Goal: Browse casually: Explore the website without a specific task or goal

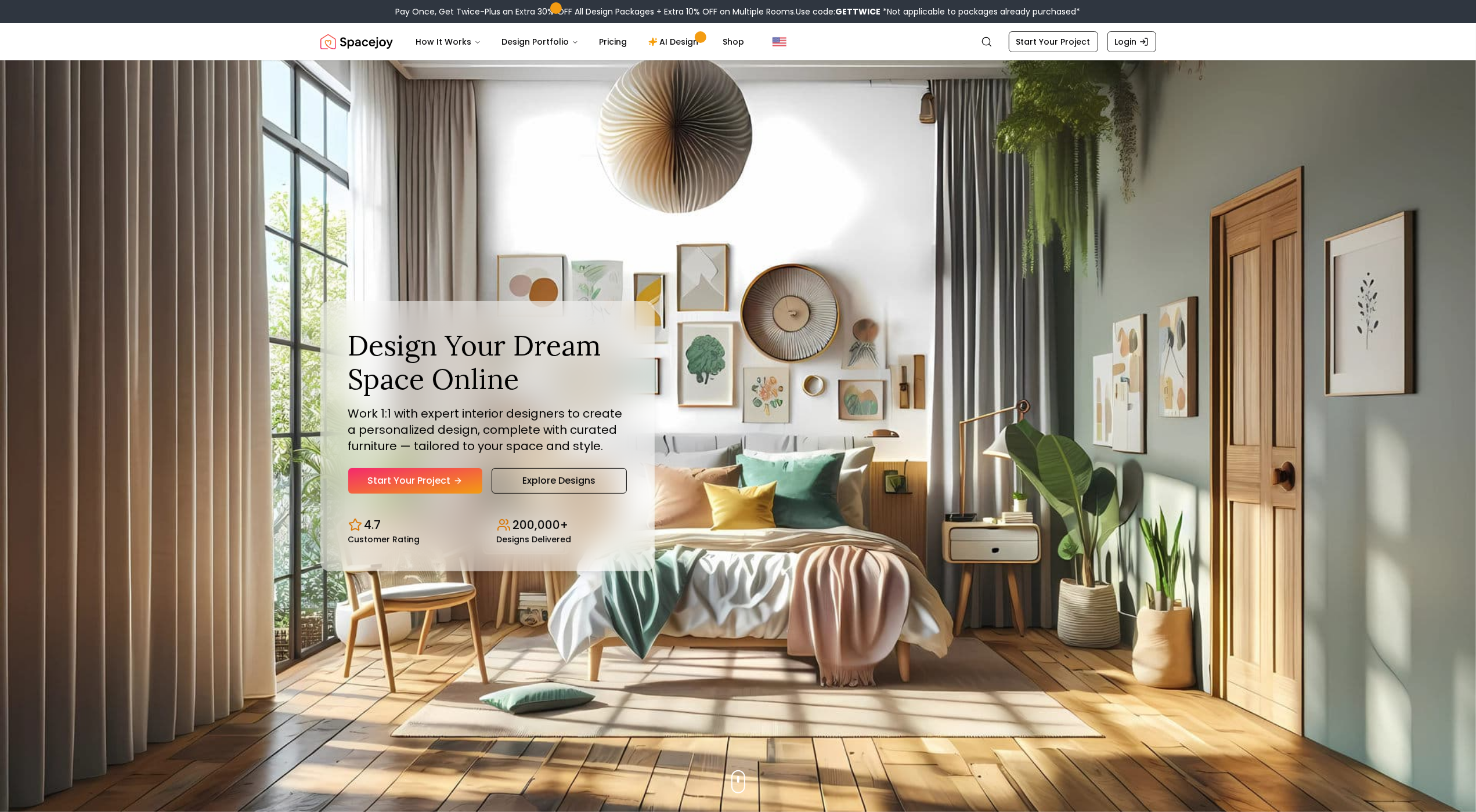
click at [83, 101] on img "Hero section" at bounding box center [738, 436] width 1476 height 751
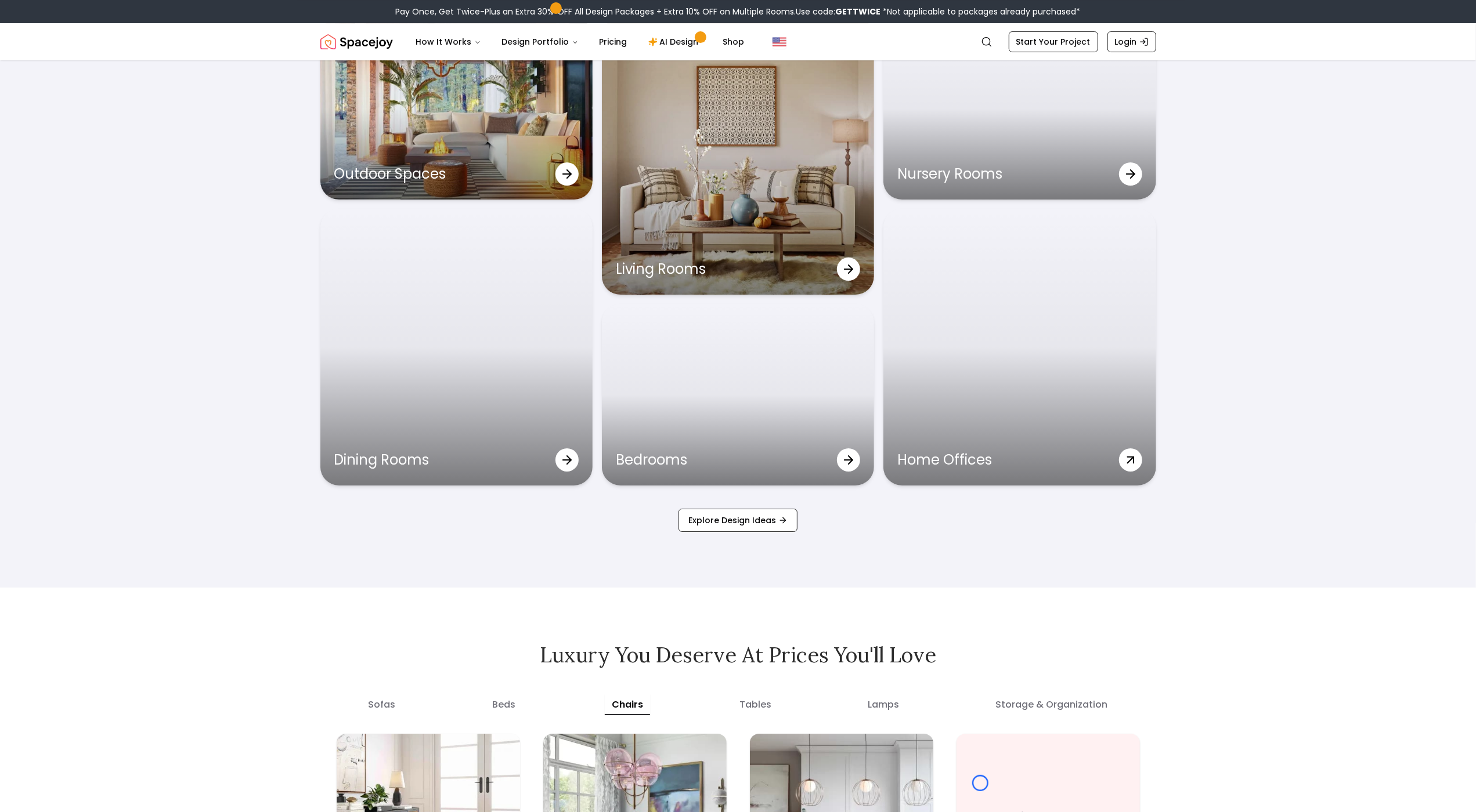
scroll to position [4085, 0]
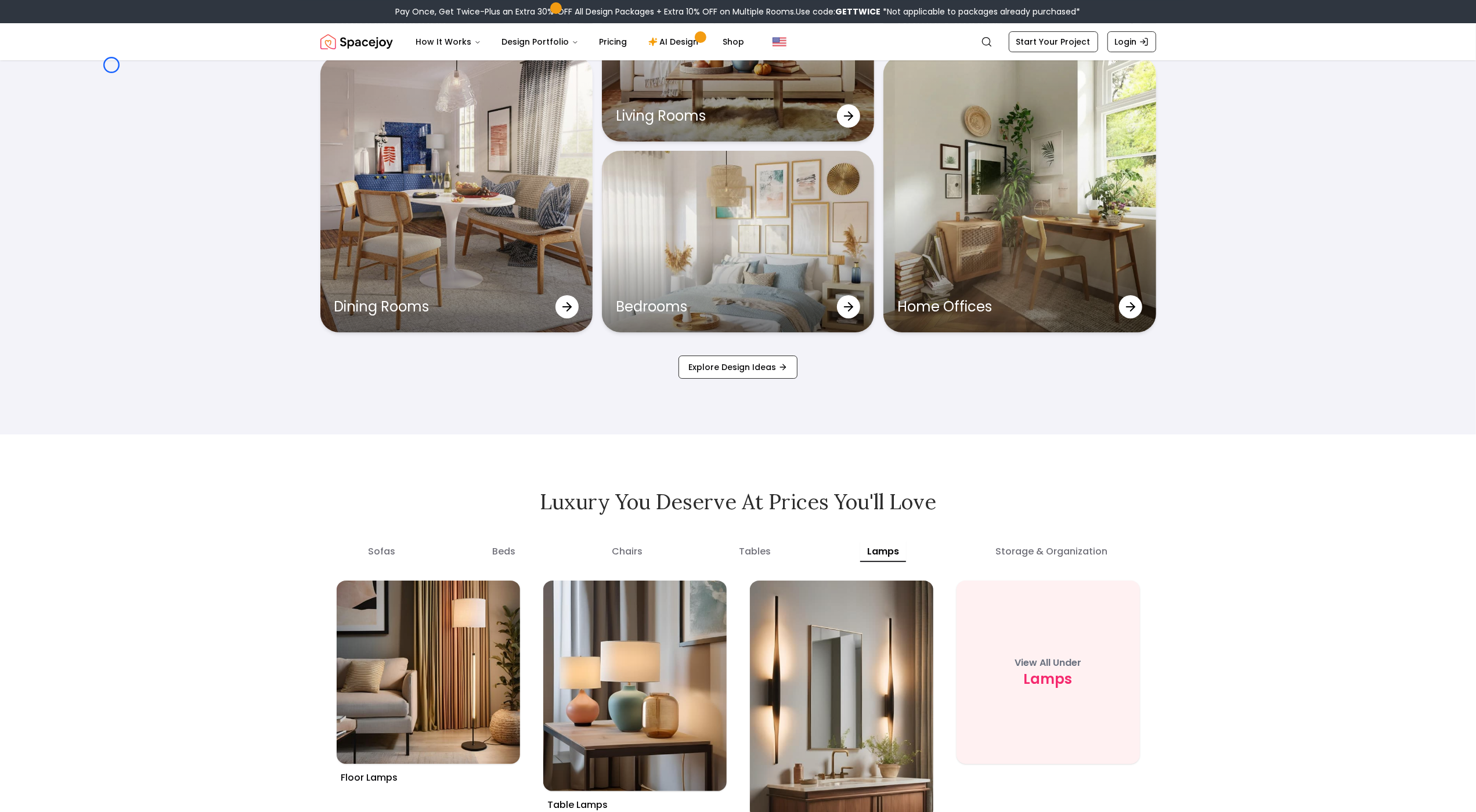
scroll to position [4126, 0]
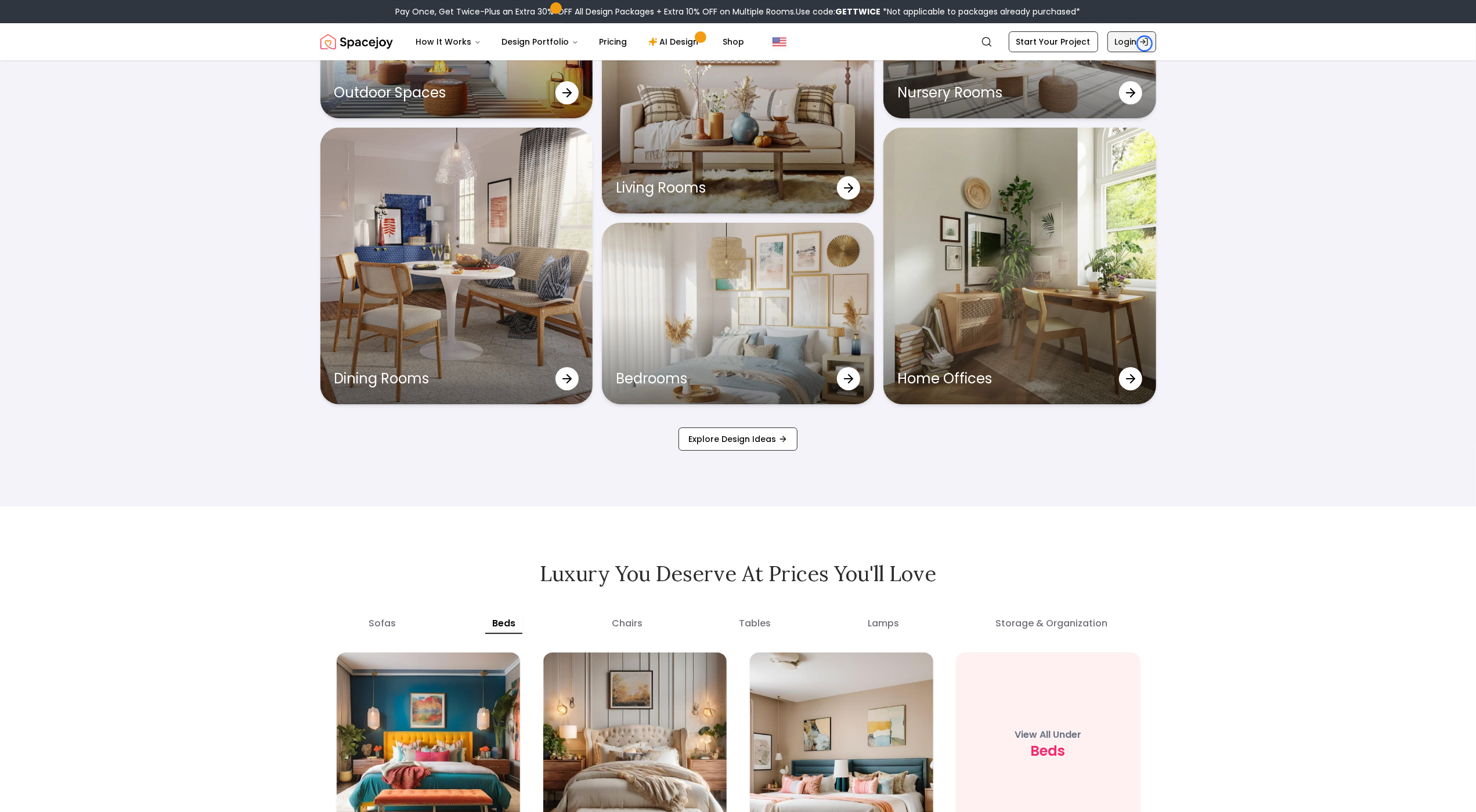
click at [1144, 44] on icon "Global" at bounding box center [1143, 41] width 9 height 9
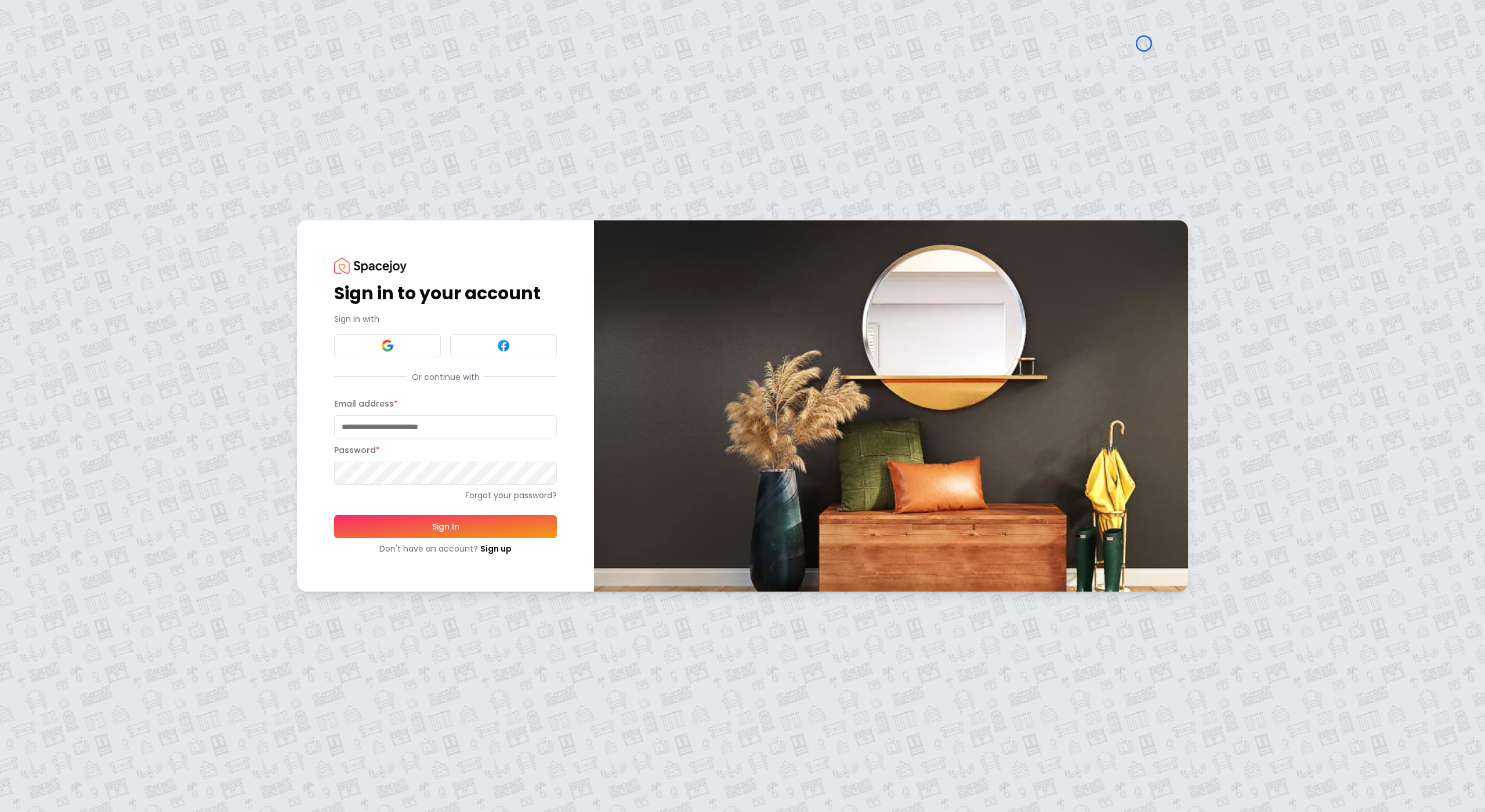
click at [90, 101] on div "Sign in to your account Sign in with Or continue with Email address * Password …" at bounding box center [742, 406] width 1485 height 812
click at [111, 115] on div "Sign in to your account Sign in with Or continue with Email address * Password …" at bounding box center [742, 406] width 1485 height 812
click at [503, 551] on link "Sign up" at bounding box center [496, 548] width 31 height 12
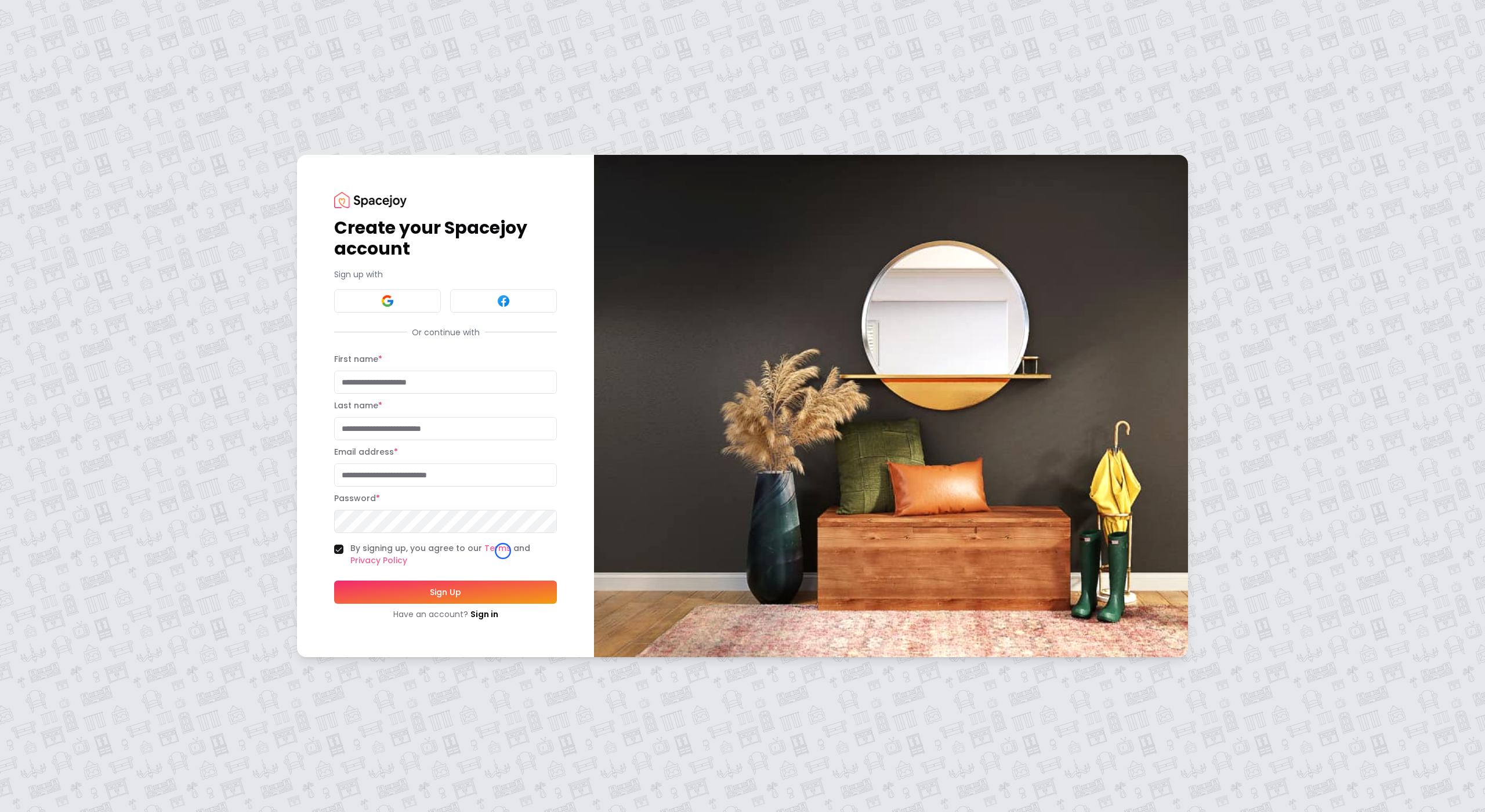
click at [106, 85] on div "Create your Spacejoy account Sign up with Or continue with First name * Last na…" at bounding box center [742, 406] width 1485 height 812
click at [96, 110] on div "Create your Spacejoy account Sign up with Or continue with First name * Last na…" at bounding box center [742, 406] width 1485 height 812
click at [494, 619] on link "Sign in" at bounding box center [485, 614] width 28 height 12
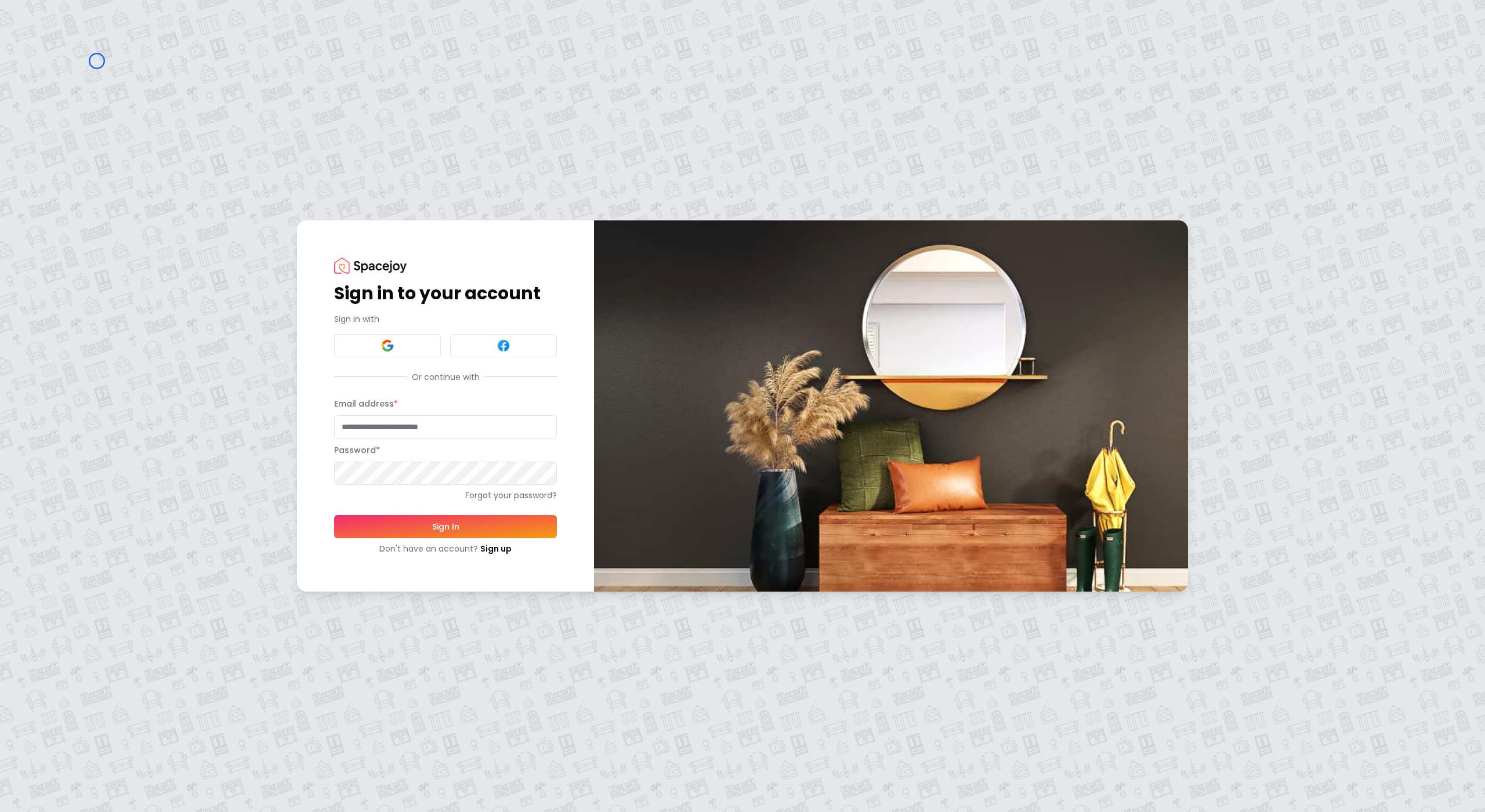
click at [97, 61] on div "Sign in to your account Sign in with Or continue with Email address * Password …" at bounding box center [742, 406] width 1485 height 812
click at [61, 63] on div "Sign in to your account Sign in with Or continue with Email address * Password …" at bounding box center [742, 406] width 1485 height 812
click at [494, 543] on link "Sign up" at bounding box center [496, 548] width 31 height 12
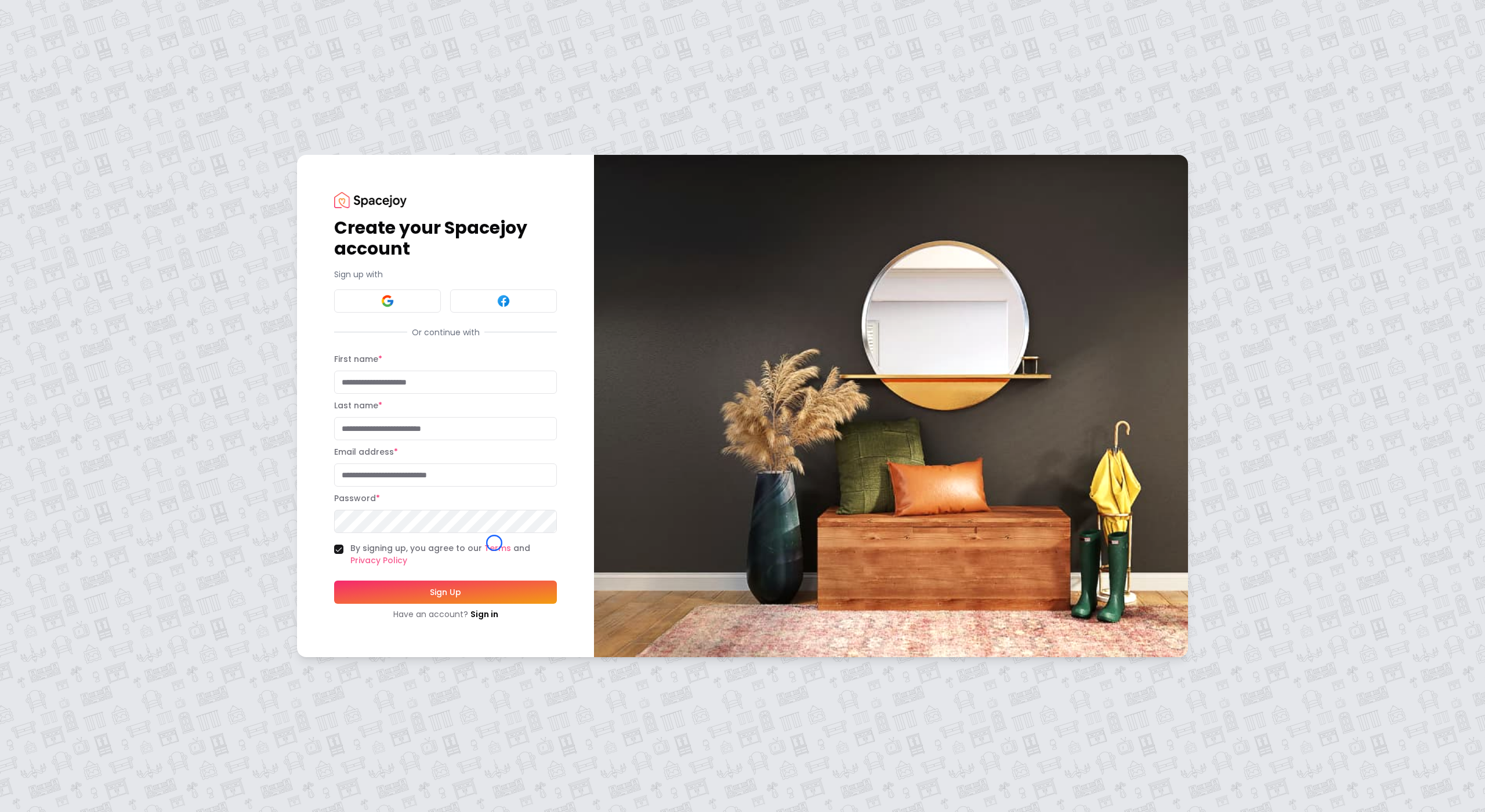
click at [61, 110] on div "Create your Spacejoy account Sign up with Or continue with First name * Last na…" at bounding box center [742, 406] width 1485 height 812
click at [85, 71] on div "Create your Spacejoy account Sign up with Or continue with First name * Last na…" at bounding box center [742, 406] width 1485 height 812
click at [334, 198] on img at bounding box center [370, 200] width 72 height 15
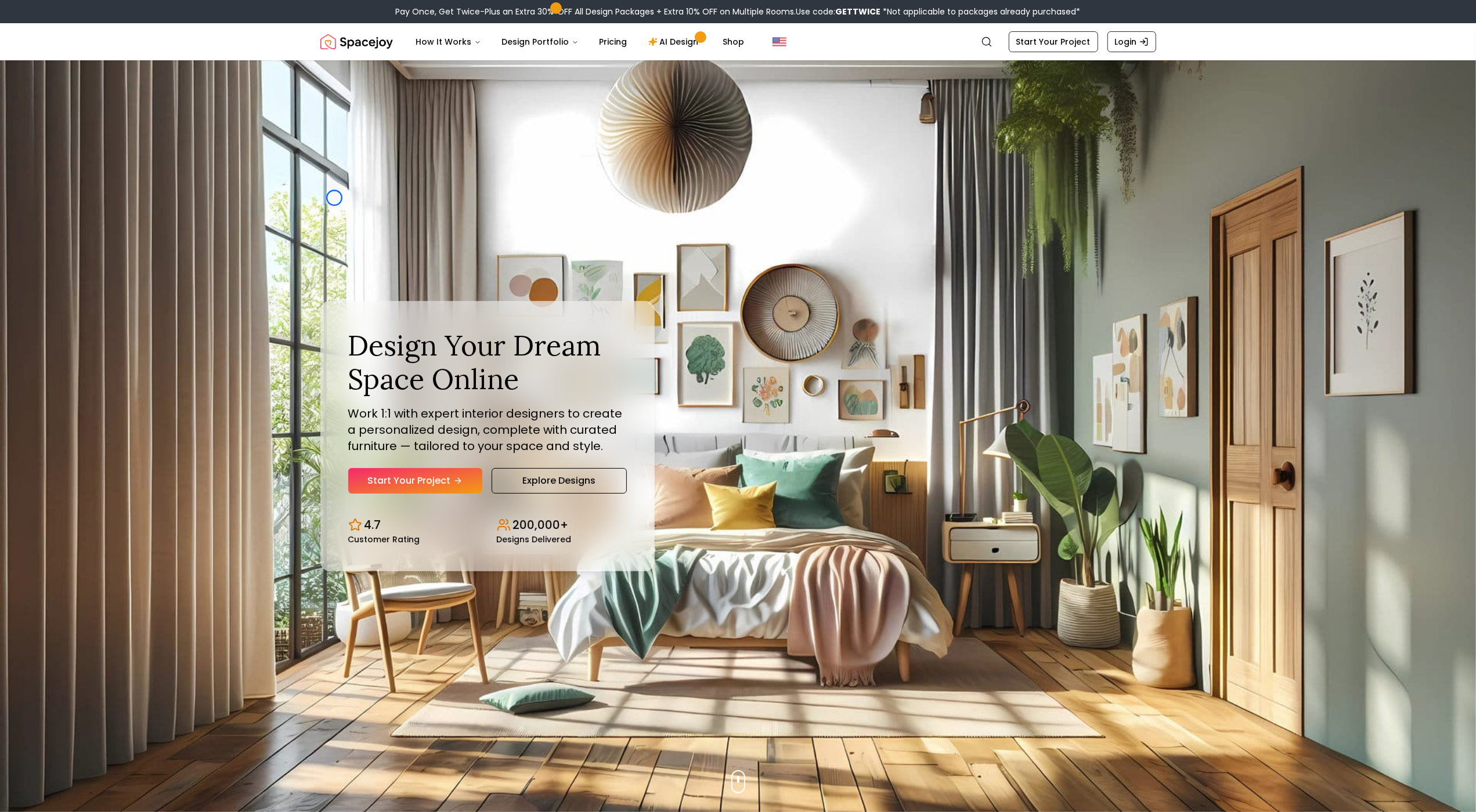
click at [334, 198] on div "Design Your Dream Space Online Work 1:1 with expert interior designers to creat…" at bounding box center [738, 436] width 892 height 751
click at [75, 93] on img "Hero section" at bounding box center [738, 436] width 1476 height 751
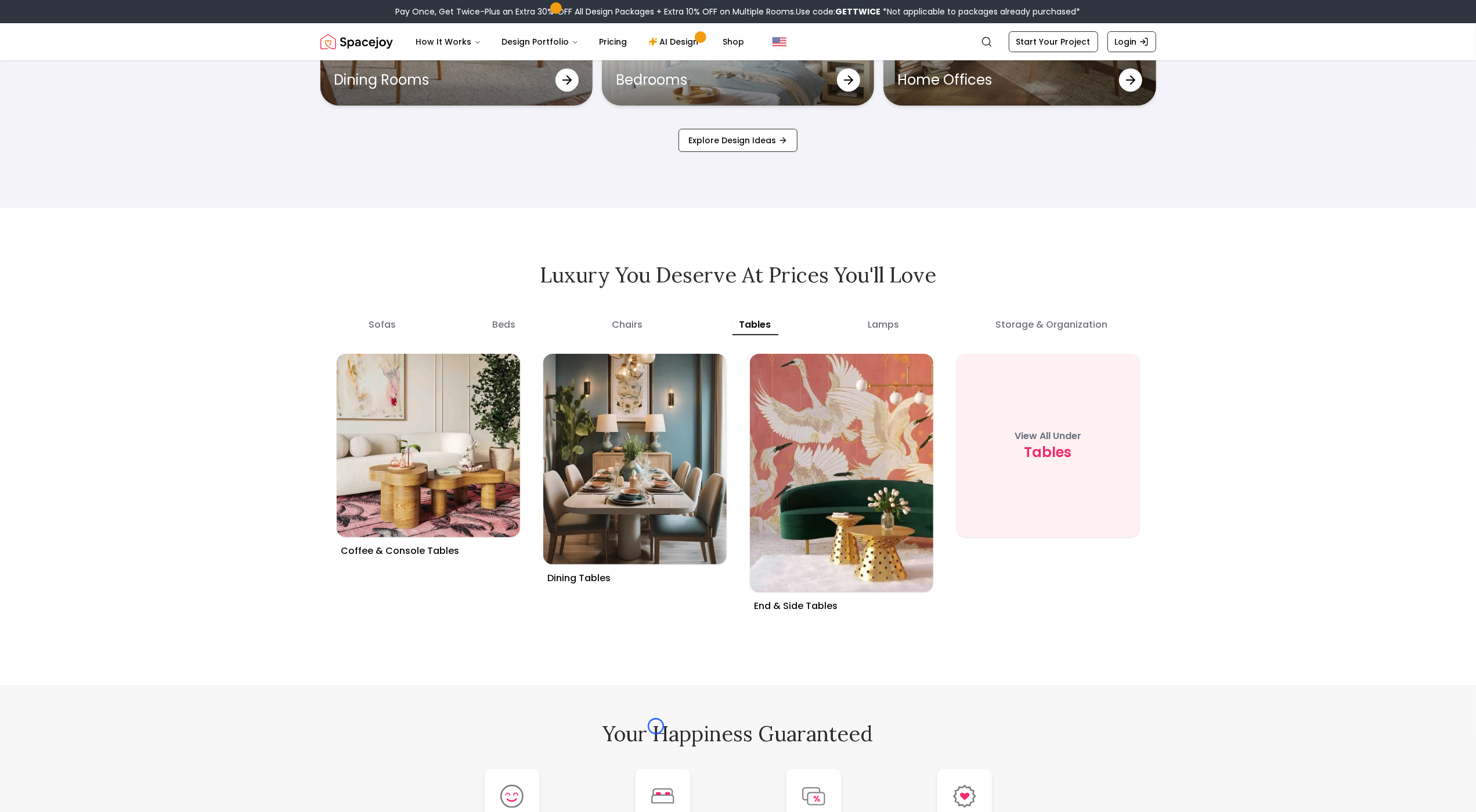
scroll to position [4447, 0]
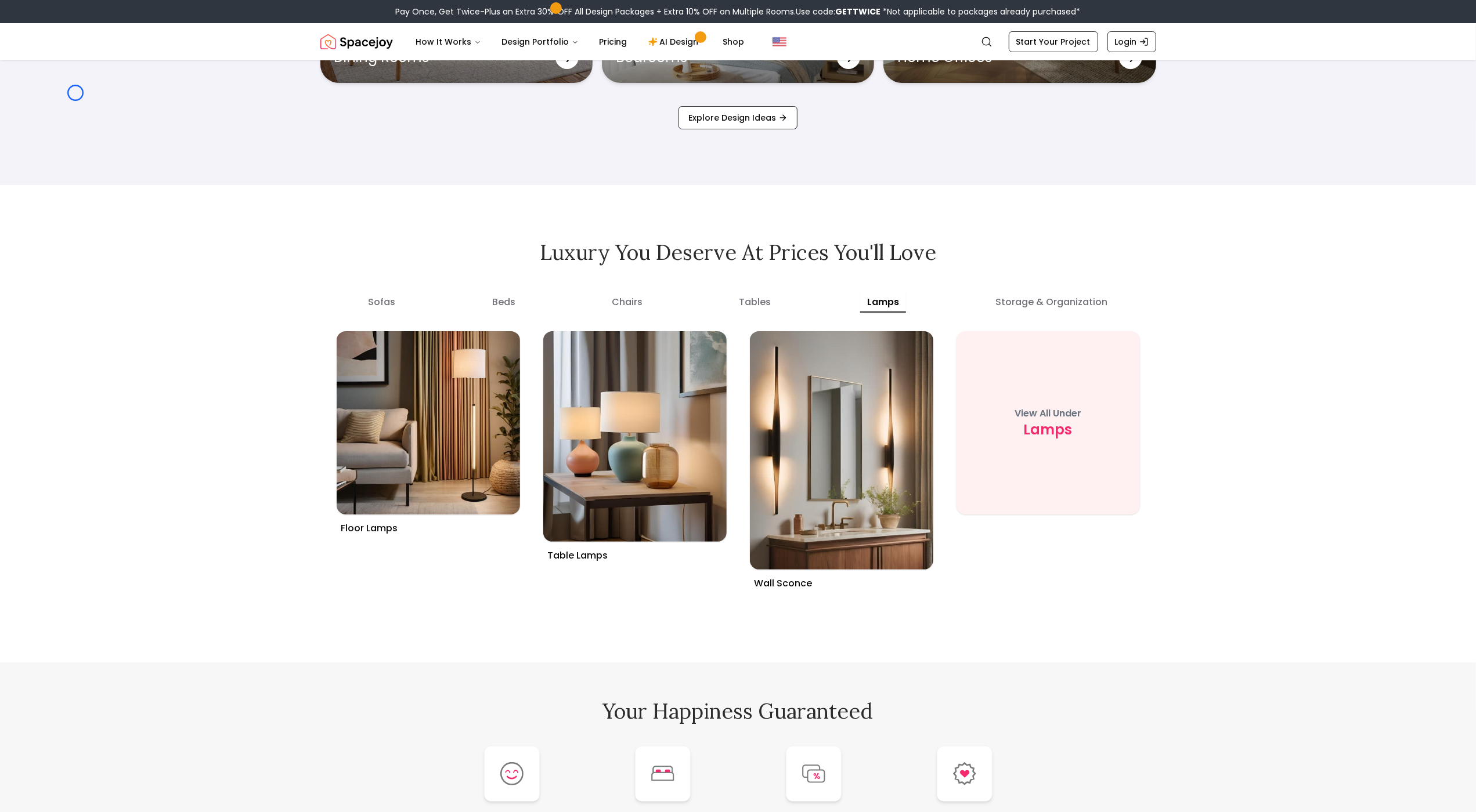
scroll to position [6417, 0]
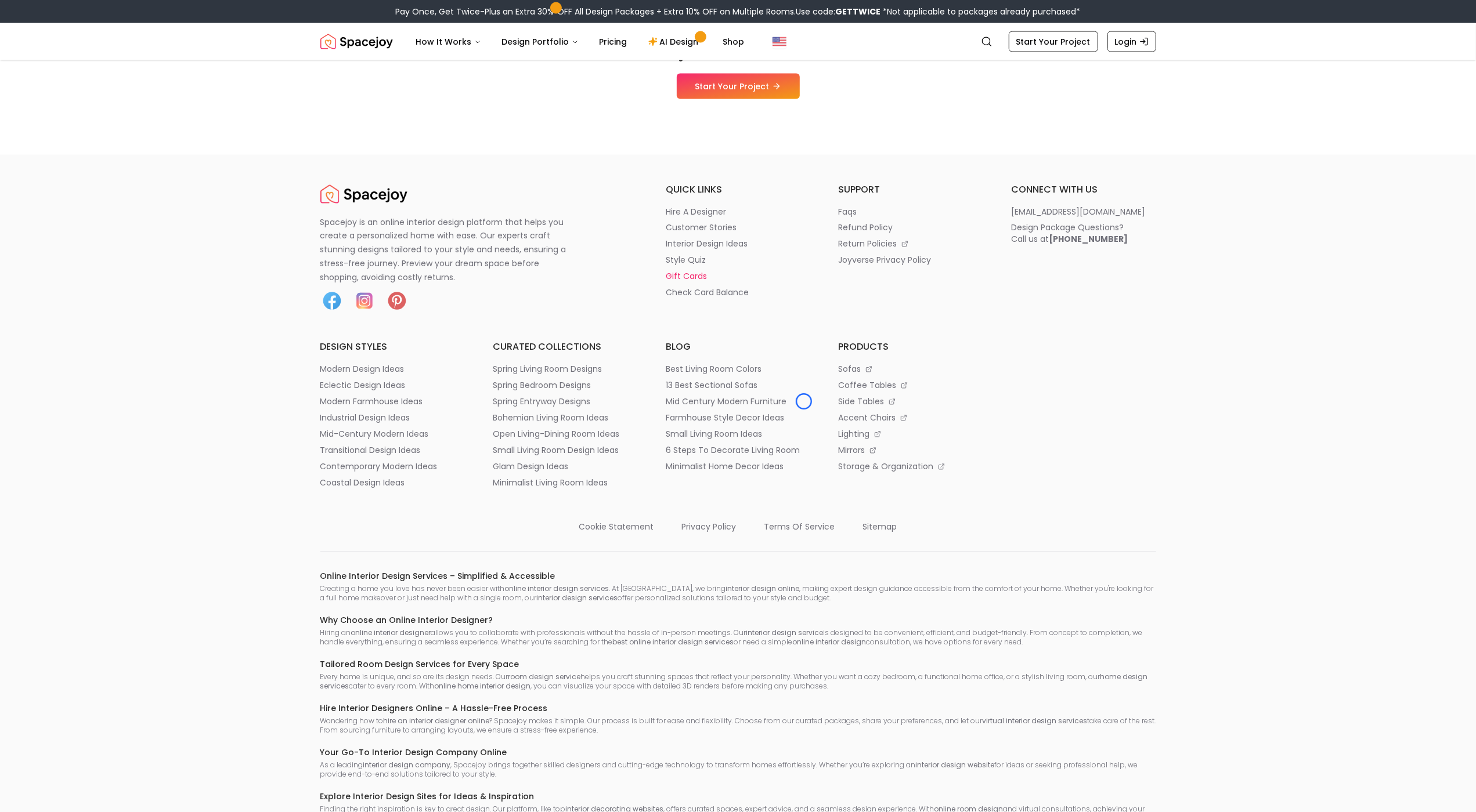
click at [804, 282] on li "gift cards" at bounding box center [738, 276] width 145 height 12
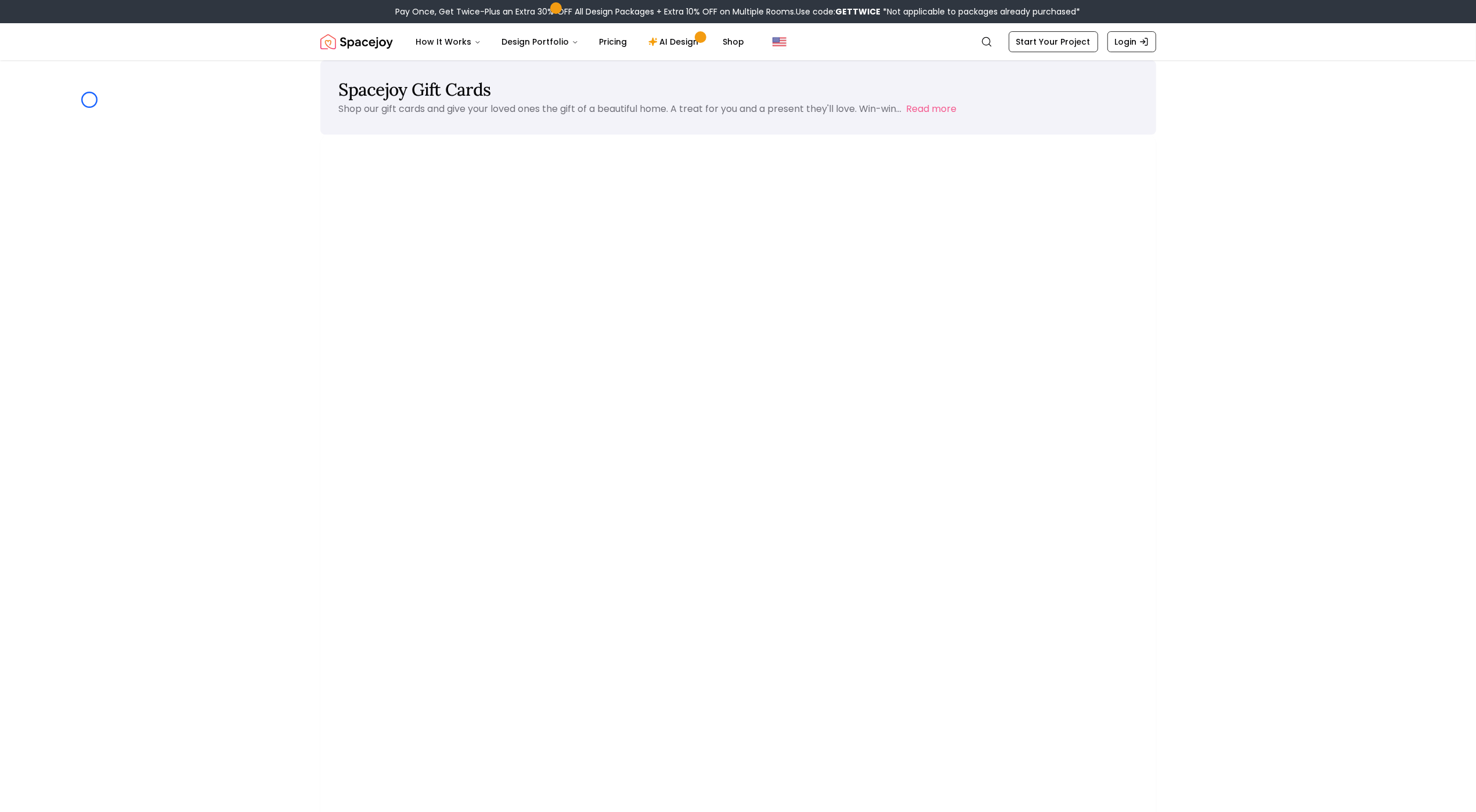
click at [89, 100] on main "Spacejoy Gift Cards Shop our gift cards and give your loved ones the gift of a …" at bounding box center [738, 706] width 1476 height 1292
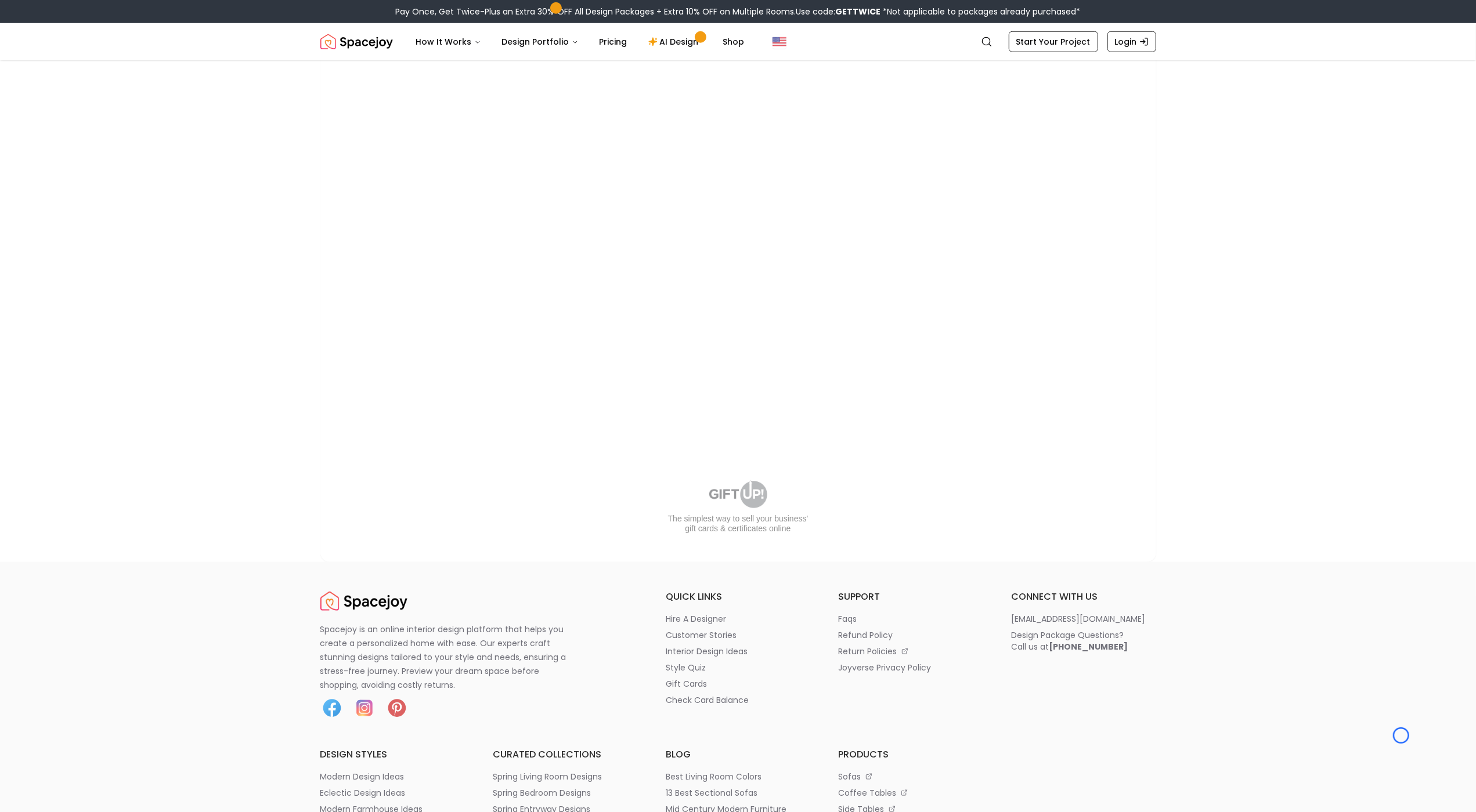
scroll to position [1068, 0]
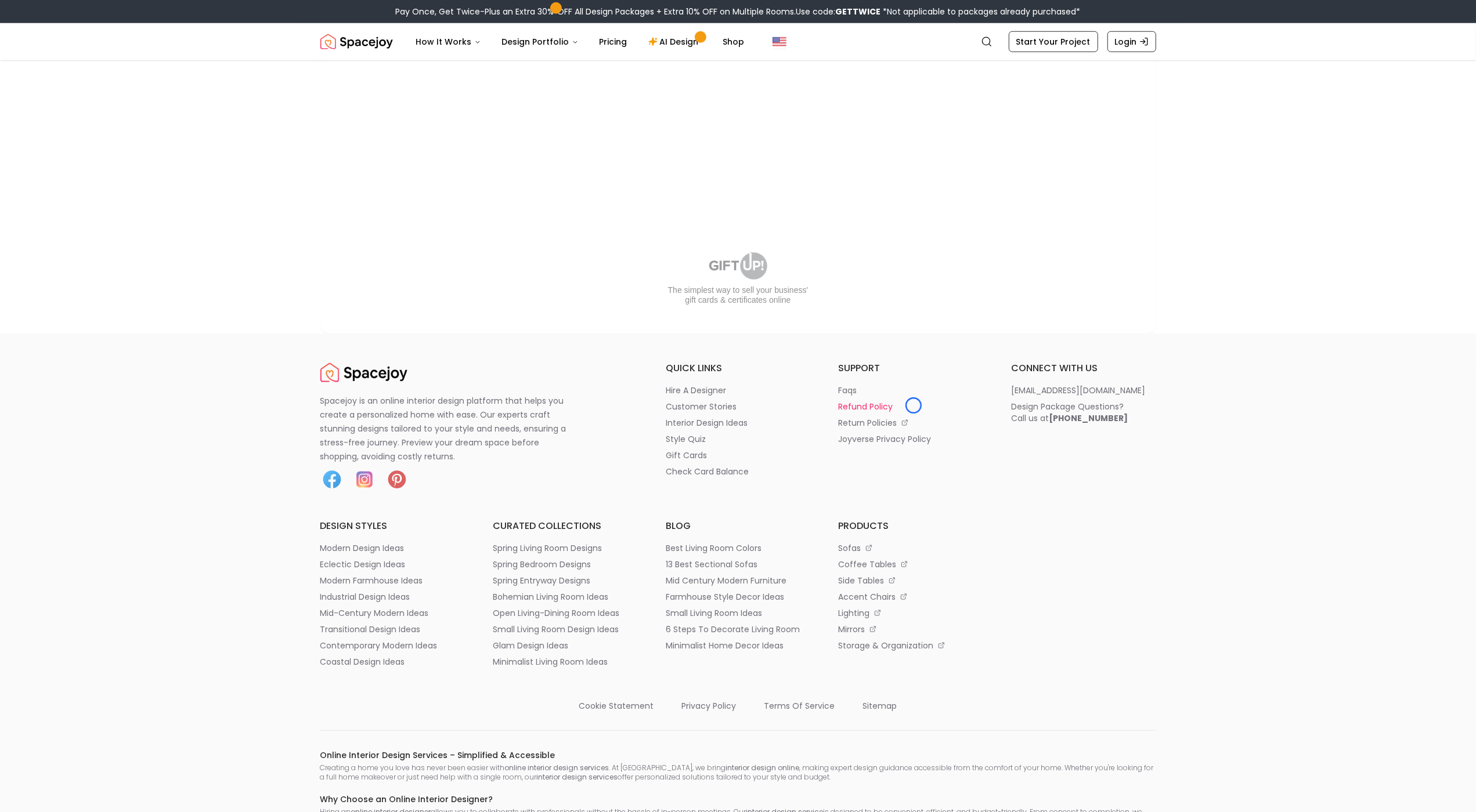
click at [913, 405] on li "refund policy" at bounding box center [910, 406] width 145 height 12
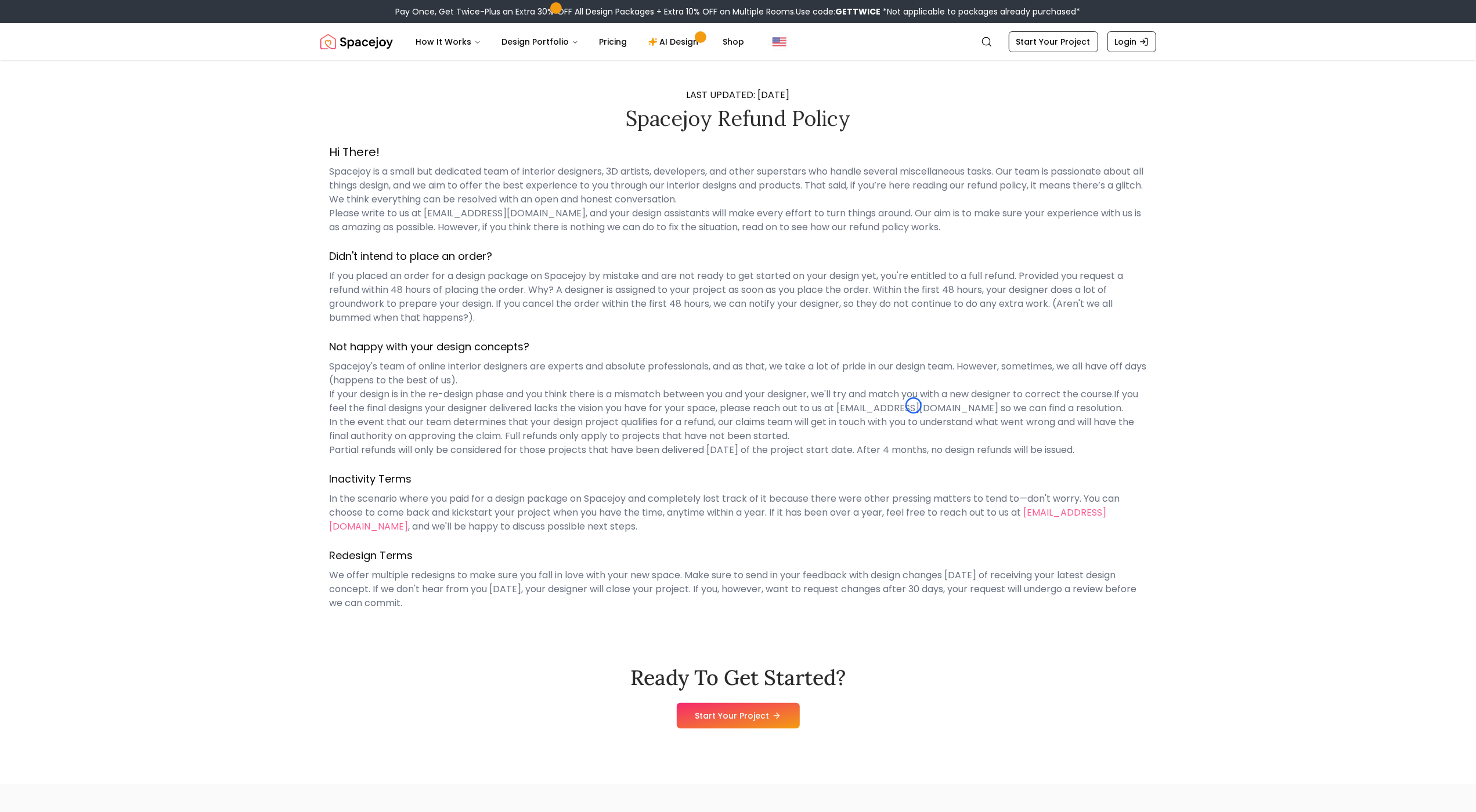
click at [913, 405] on p "Spacejoy's team of online interior designers are experts and absolute professio…" at bounding box center [738, 408] width 817 height 97
click at [64, 89] on main "LAST UPDATED: [DATE] Spacejoy Refund Policy Hi There! Spacejoy is a small but d…" at bounding box center [738, 335] width 1476 height 550
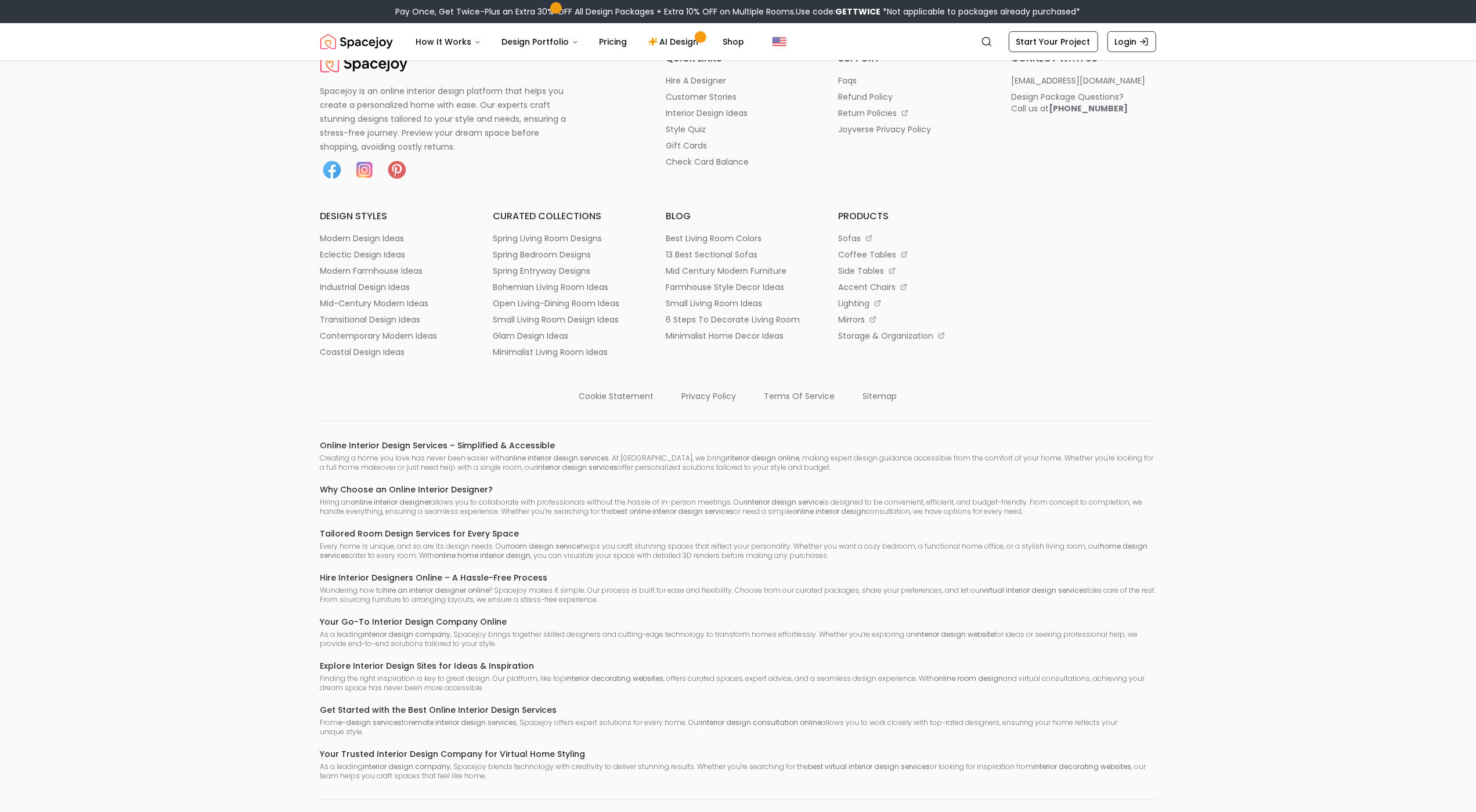
scroll to position [804, 0]
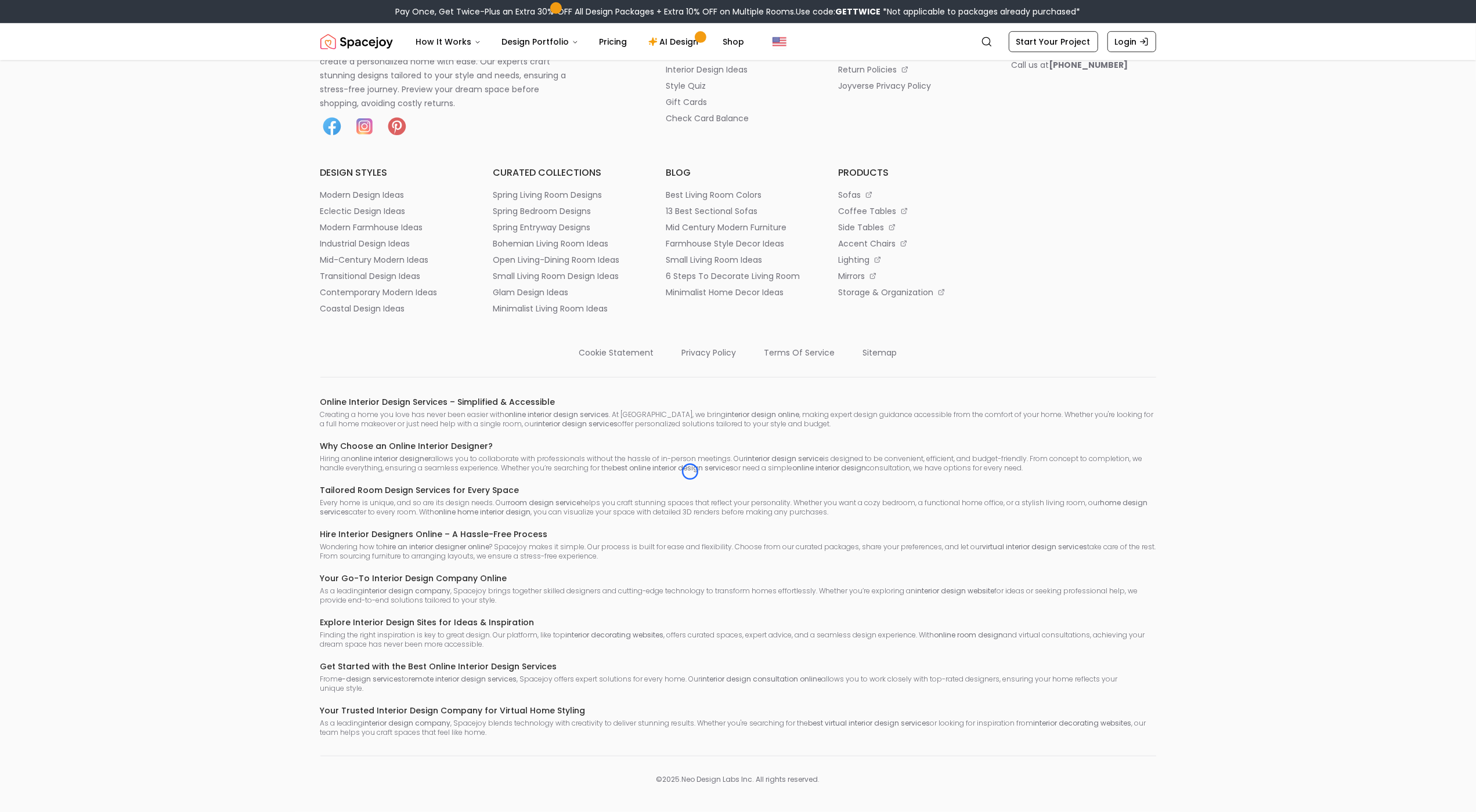
click at [64, 89] on footer "Spacejoy is an online interior design platform that helps you create a personal…" at bounding box center [738, 396] width 1476 height 832
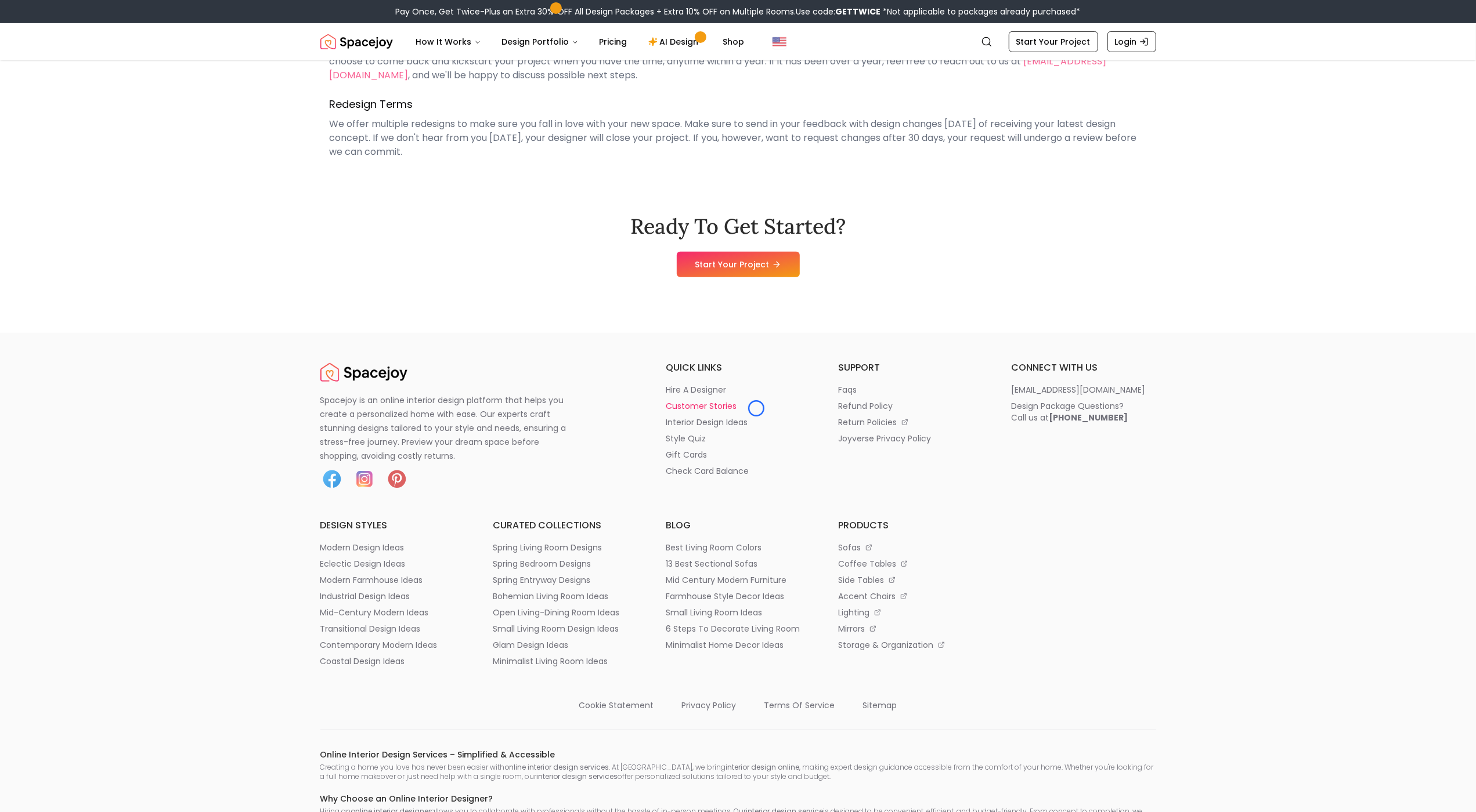
click at [756, 408] on li "customer stories" at bounding box center [738, 405] width 145 height 12
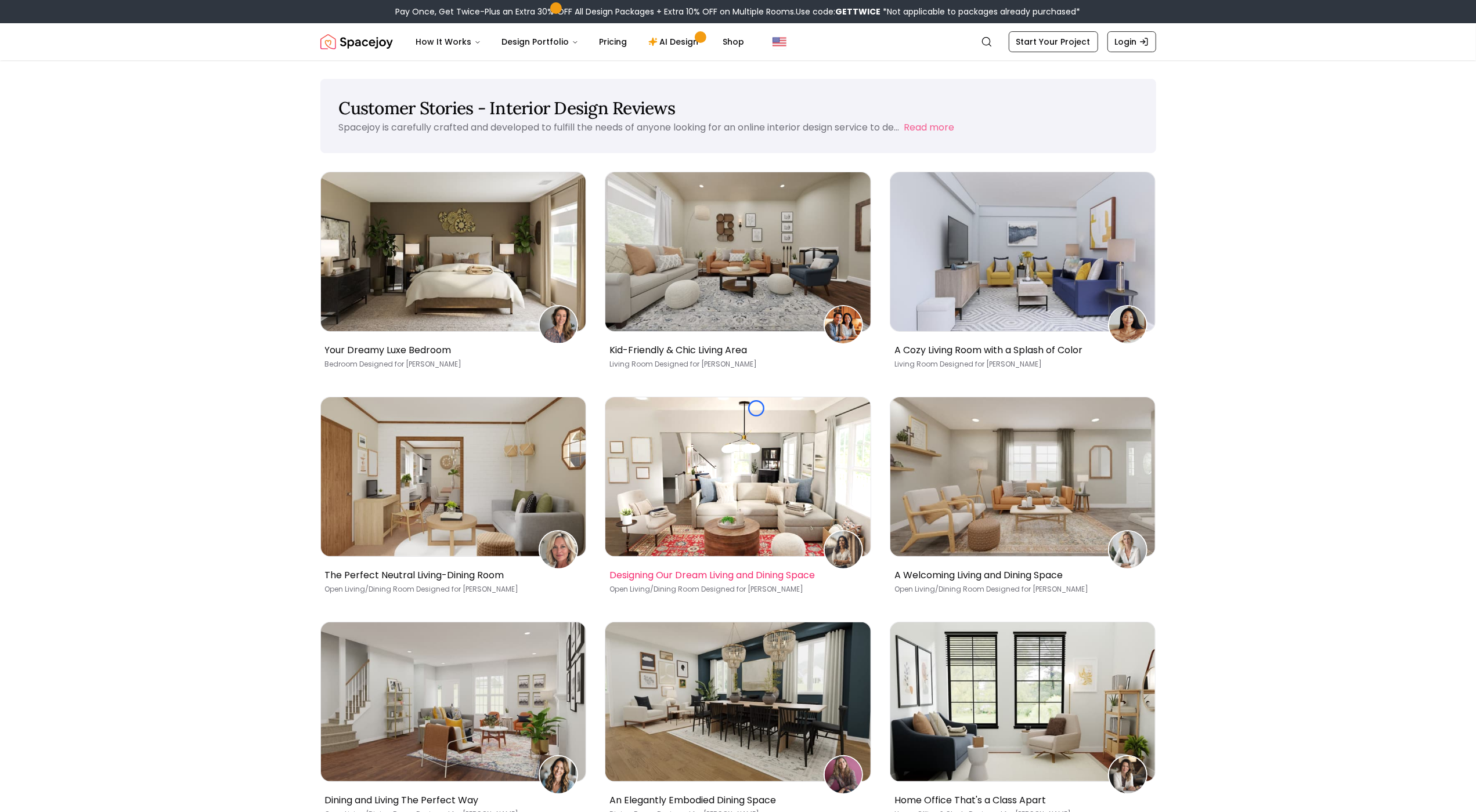
click at [756, 408] on img at bounding box center [737, 477] width 265 height 159
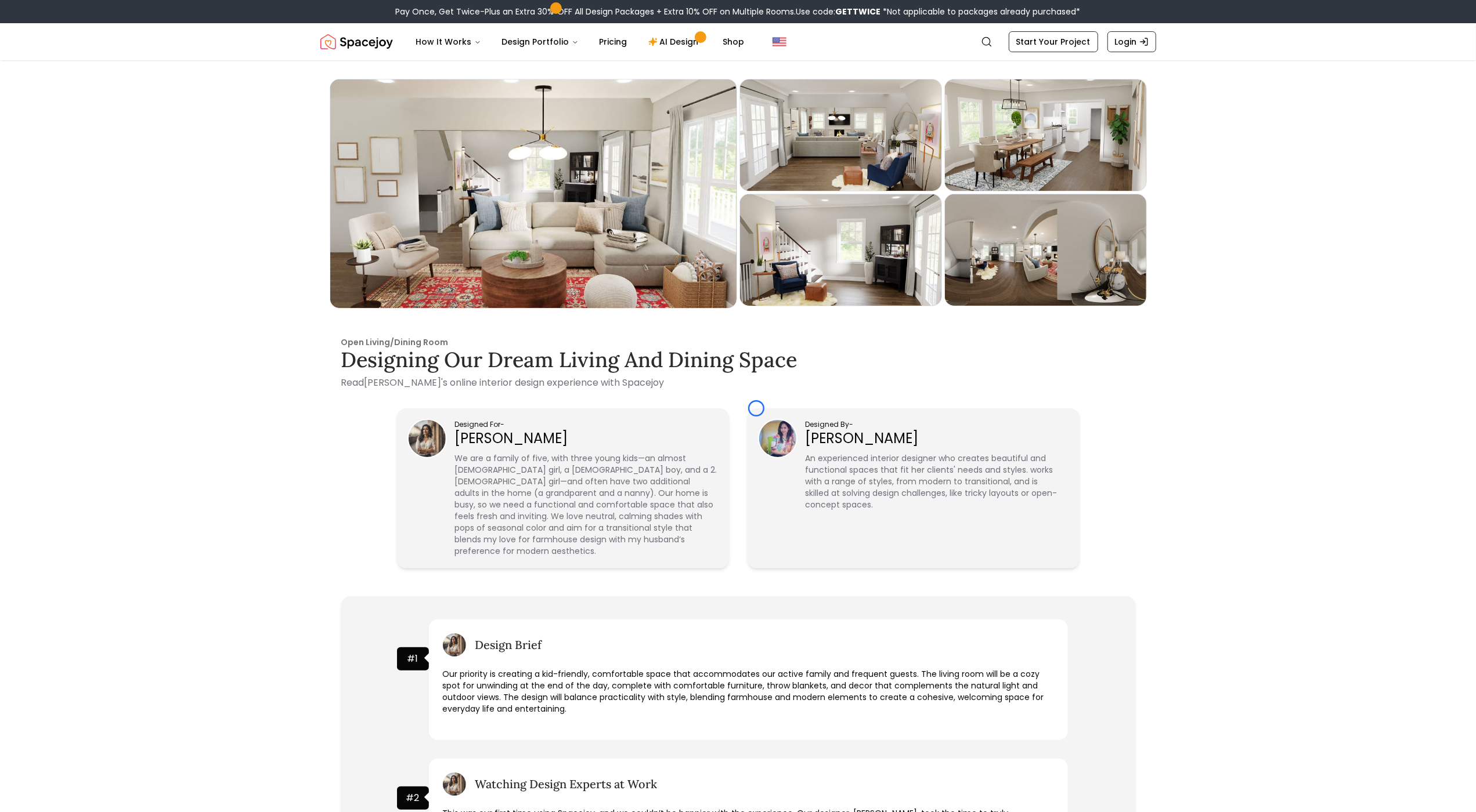
click at [78, 58] on header "Spacejoy Search How It Works Design Portfolio Pricing AI Design Shop Search Sta…" at bounding box center [738, 41] width 1476 height 37
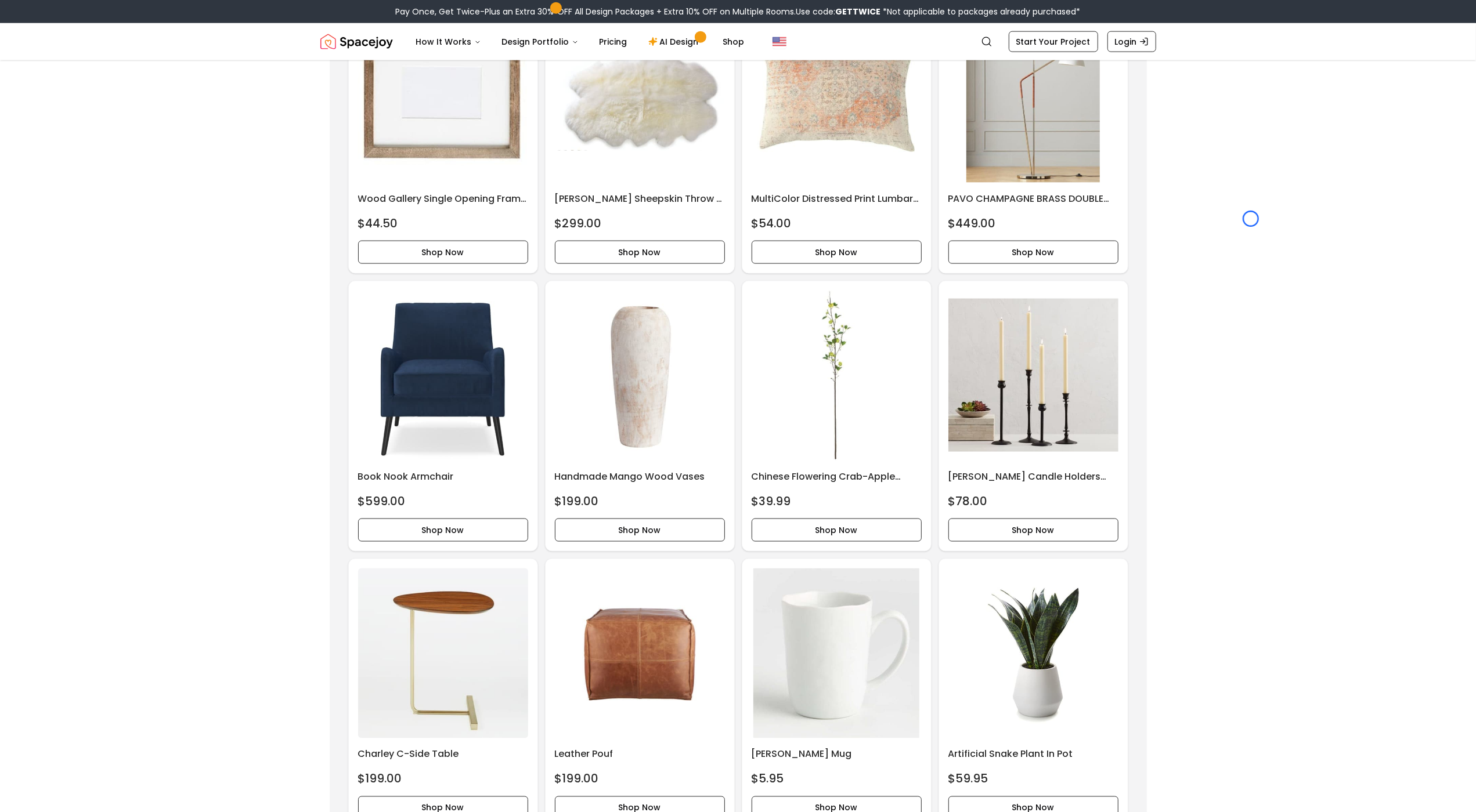
scroll to position [4046, 0]
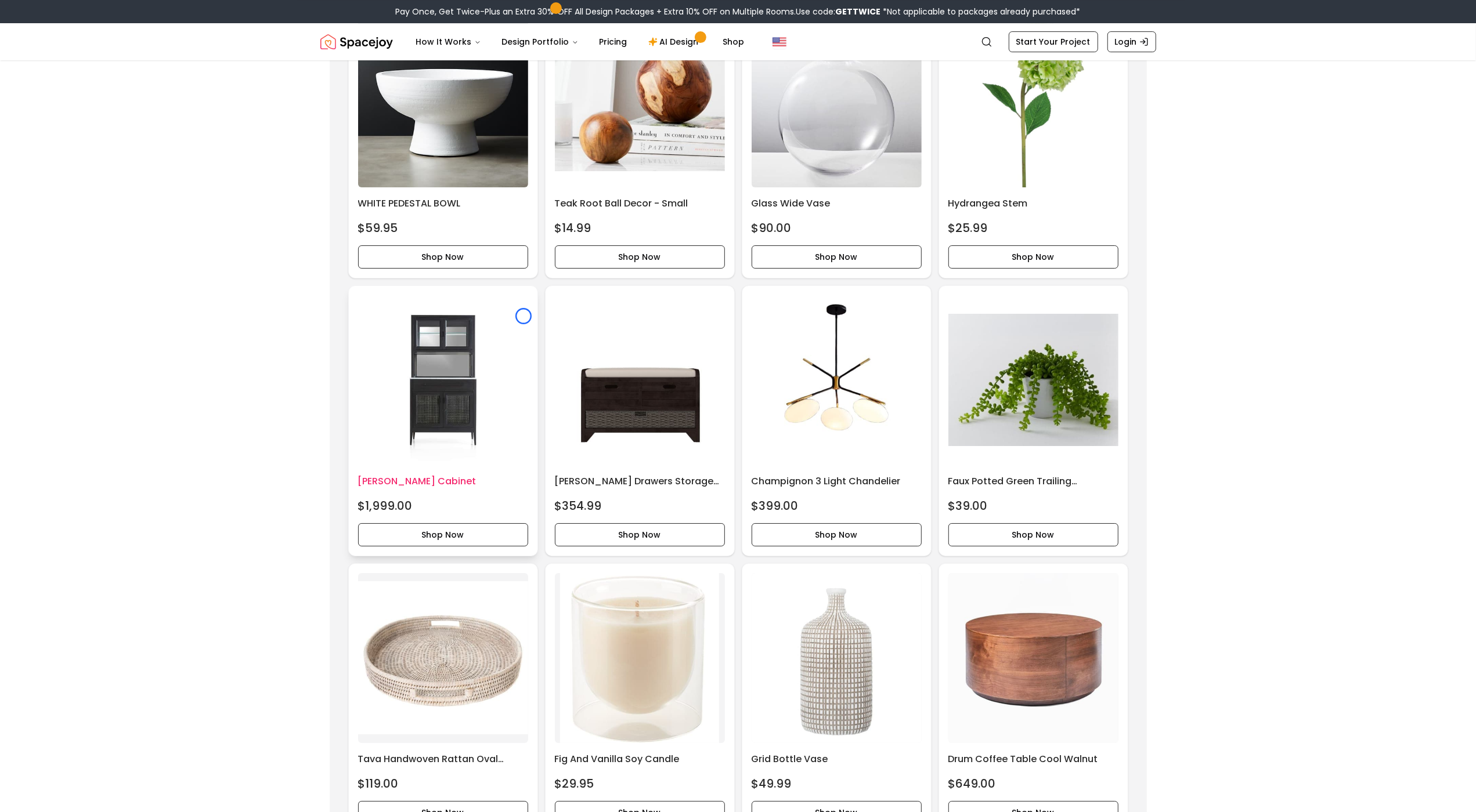
click at [524, 316] on img at bounding box center [442, 380] width 170 height 170
